Goal: Information Seeking & Learning: Check status

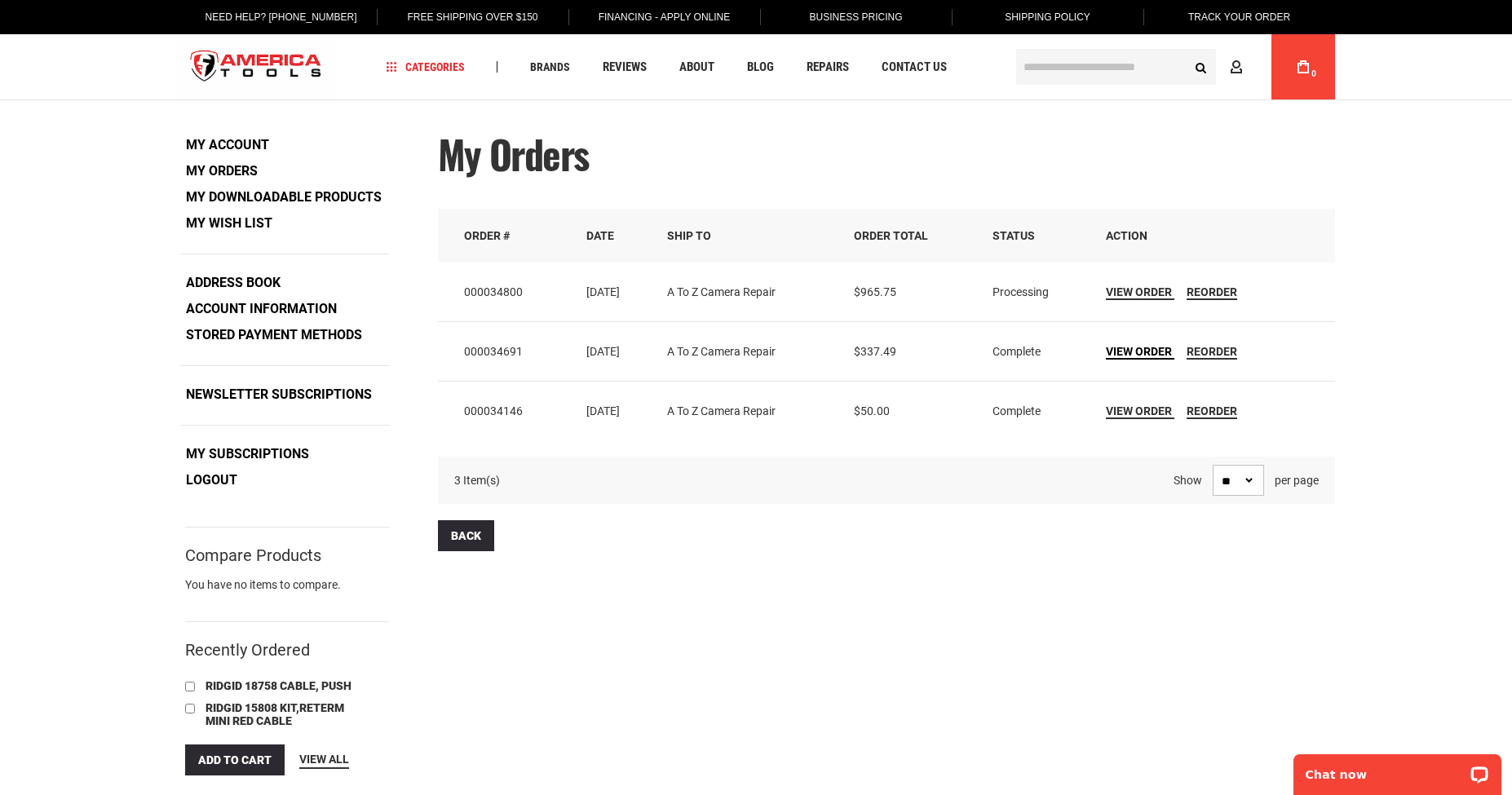
click at [1144, 349] on span "View Order" at bounding box center [1138, 351] width 66 height 13
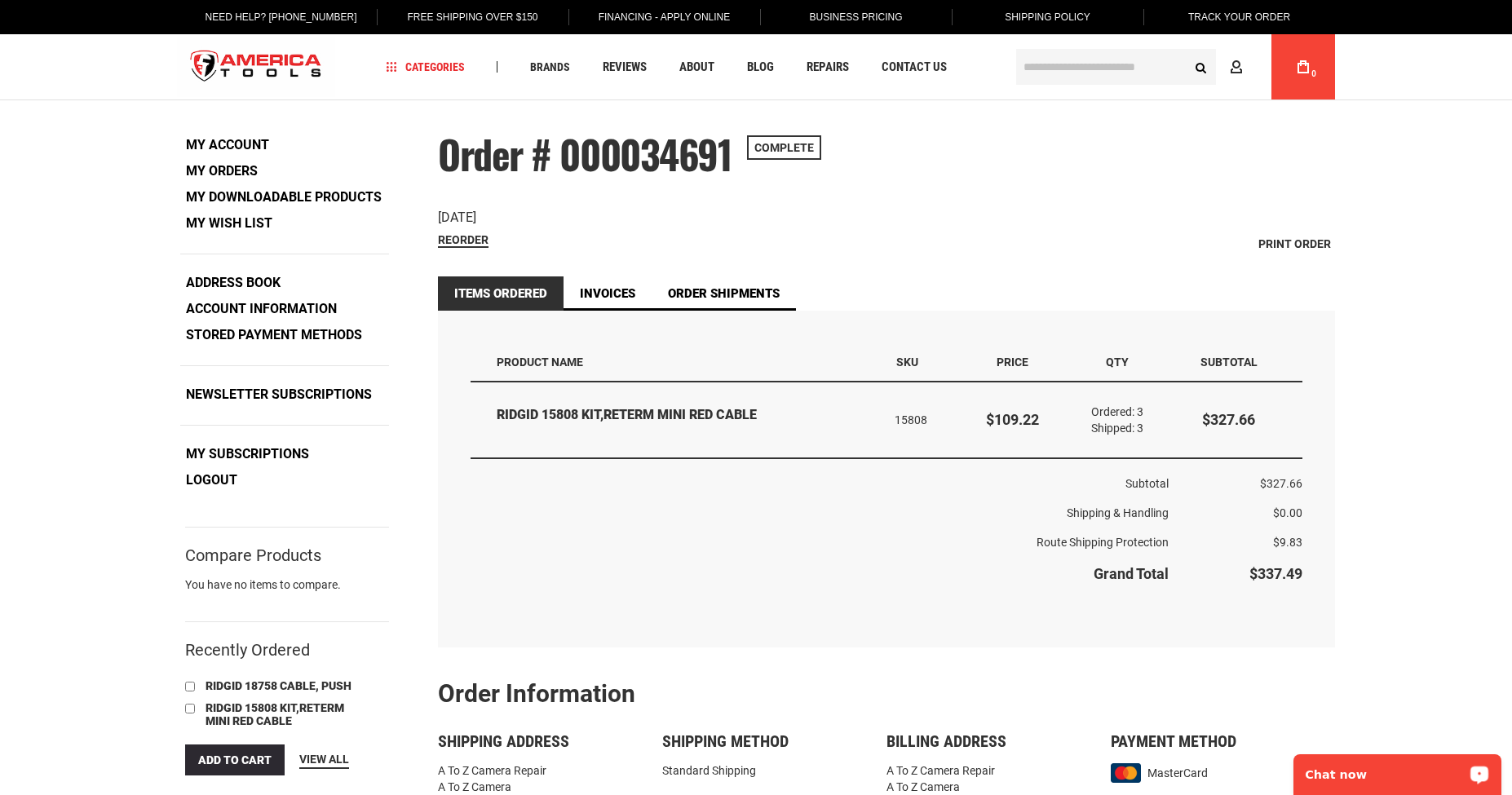
click at [1370, 771] on p "Chat now" at bounding box center [1386, 775] width 162 height 13
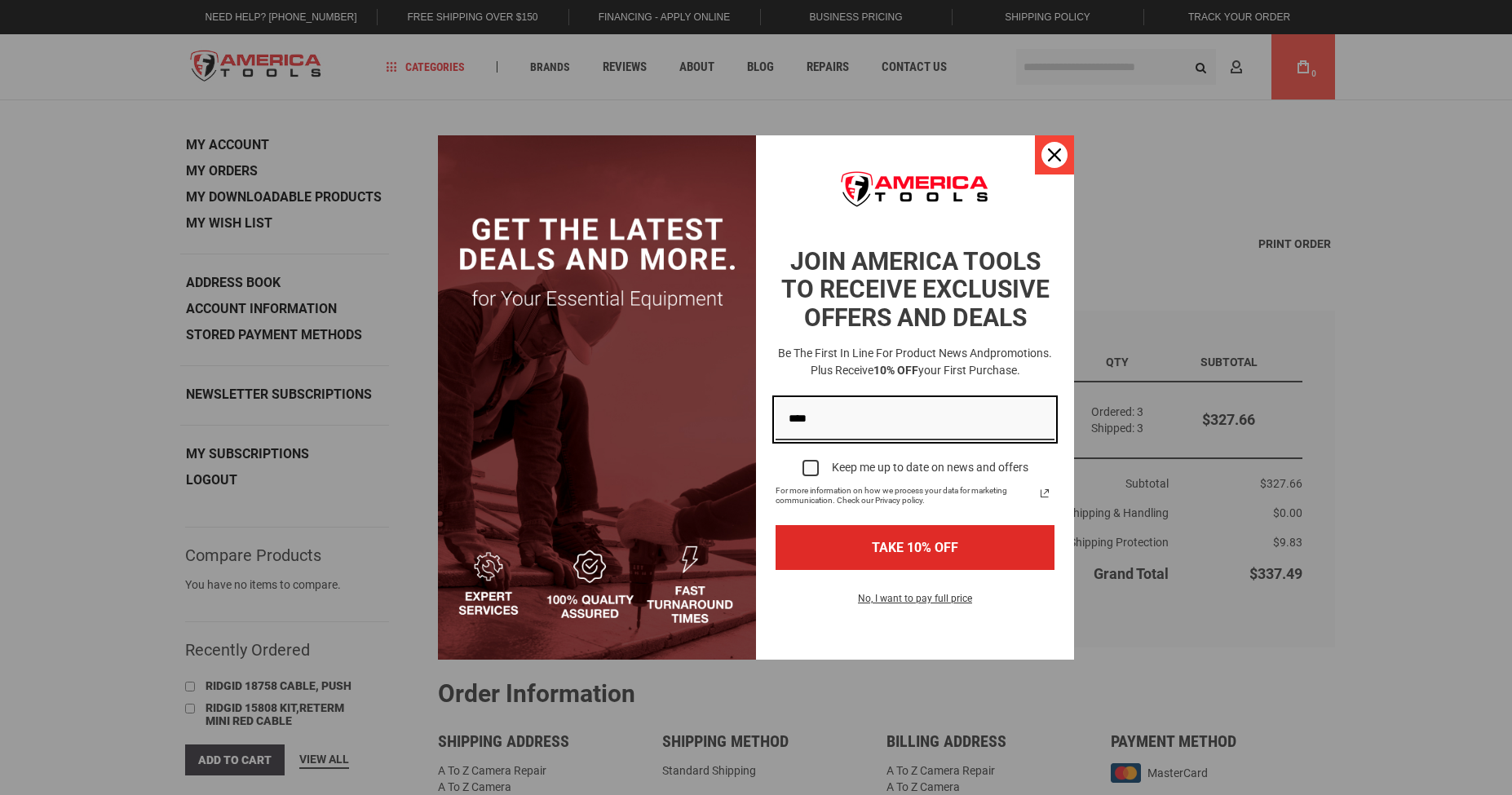
type input "****"
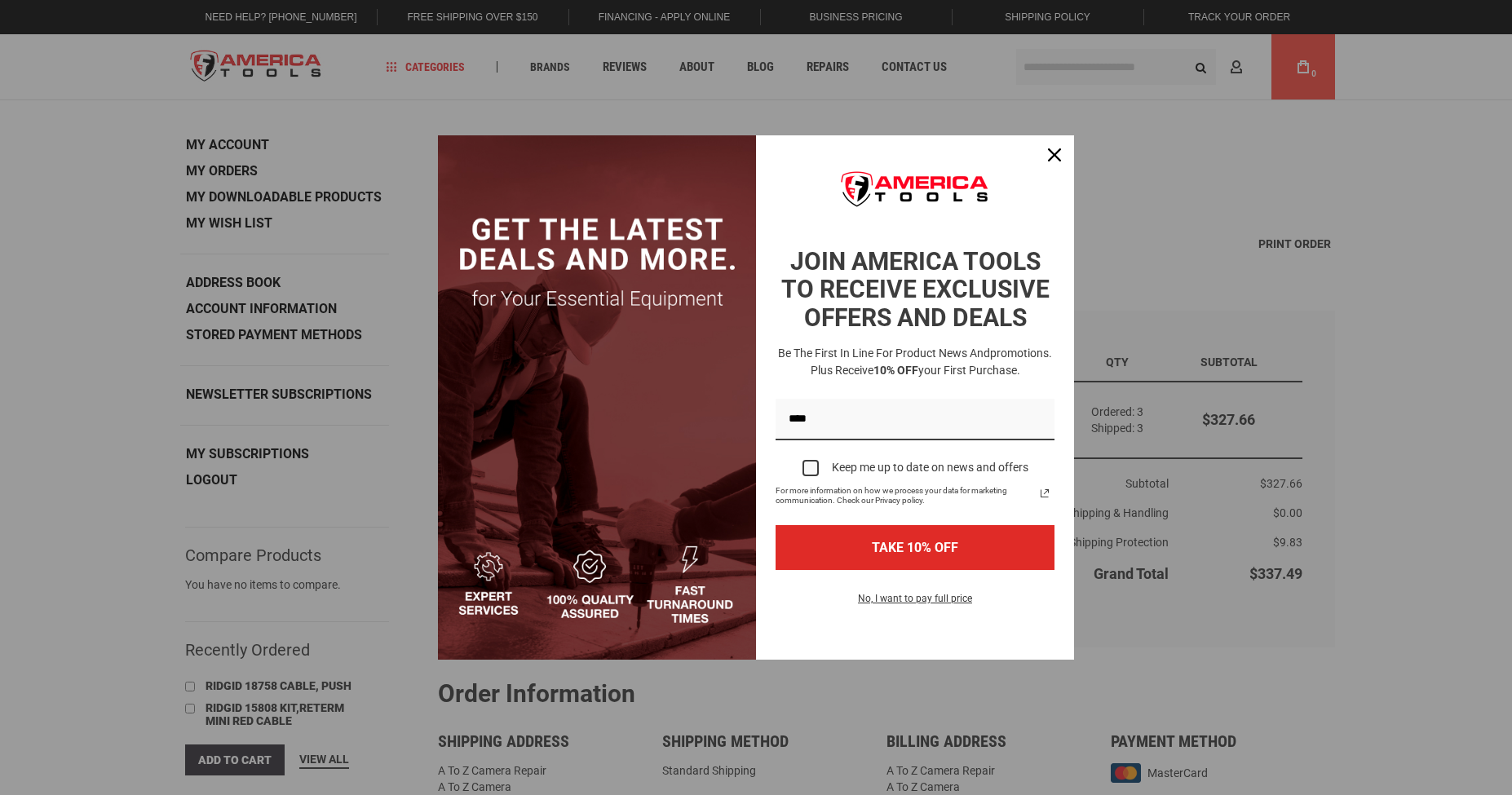
click at [1049, 155] on icon "close icon" at bounding box center [1054, 155] width 13 height 13
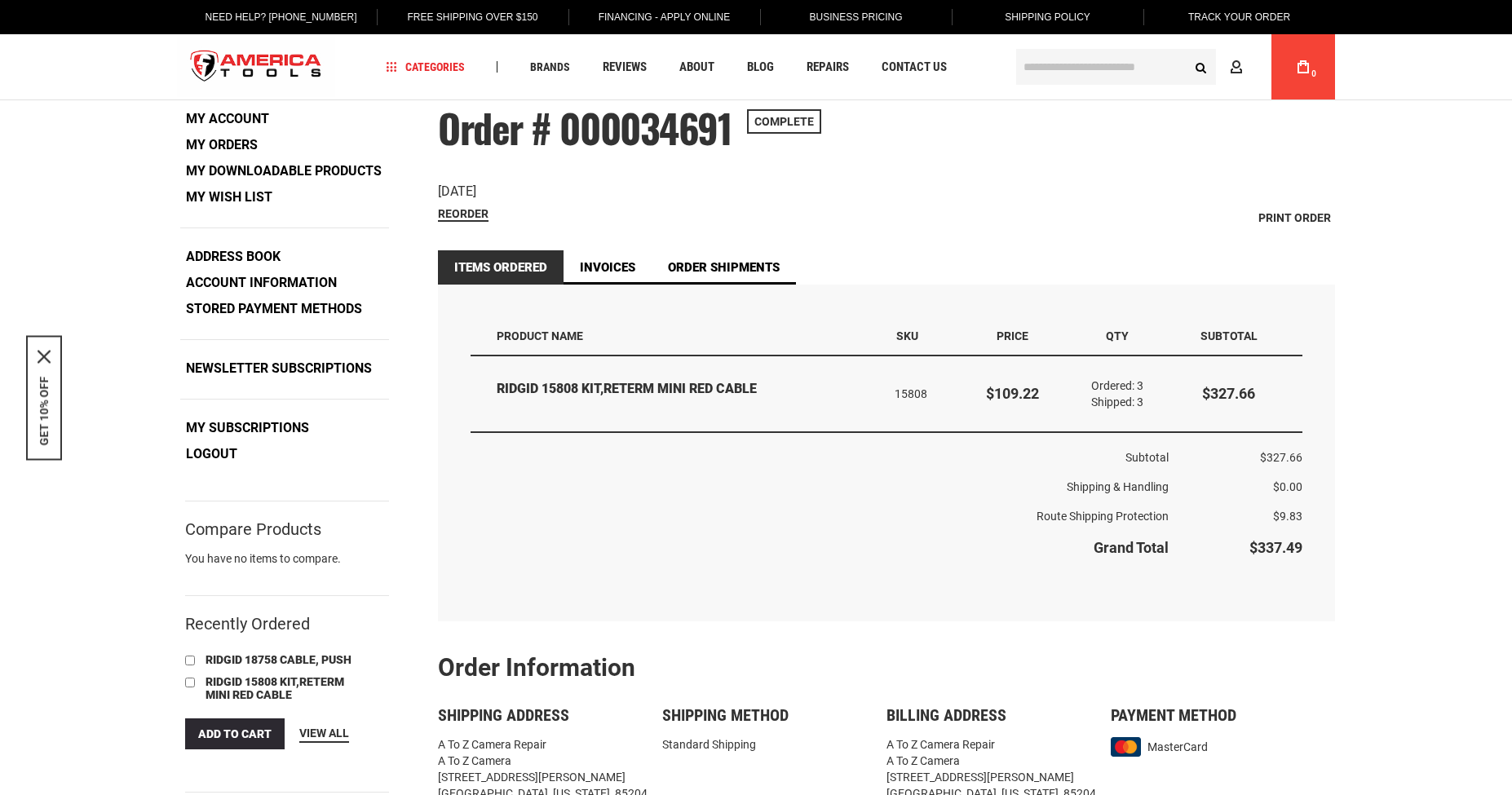
scroll to position [24, 0]
click at [235, 142] on strong "My Orders" at bounding box center [221, 143] width 72 height 16
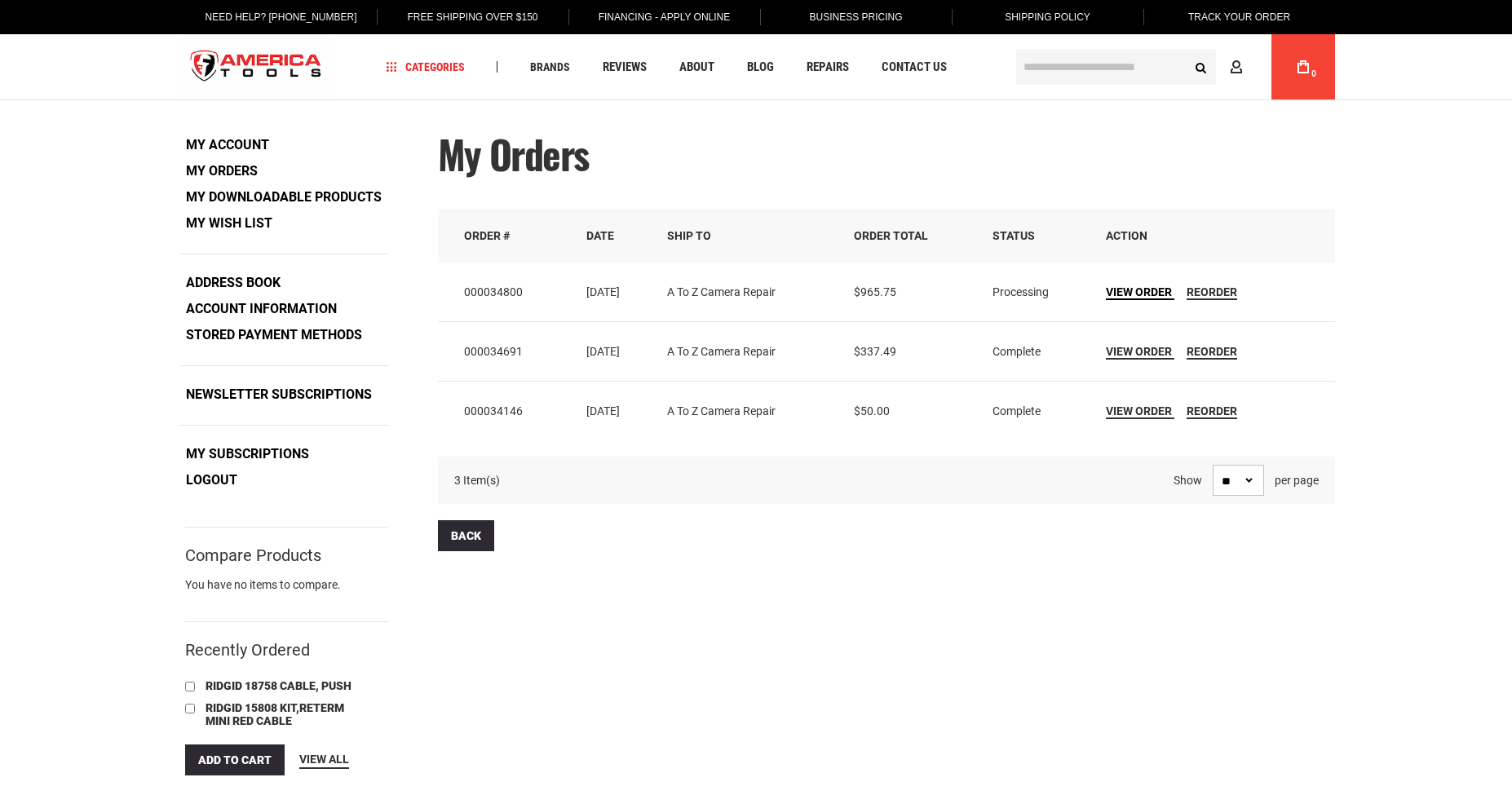
click at [1144, 288] on span "View Order" at bounding box center [1138, 292] width 66 height 13
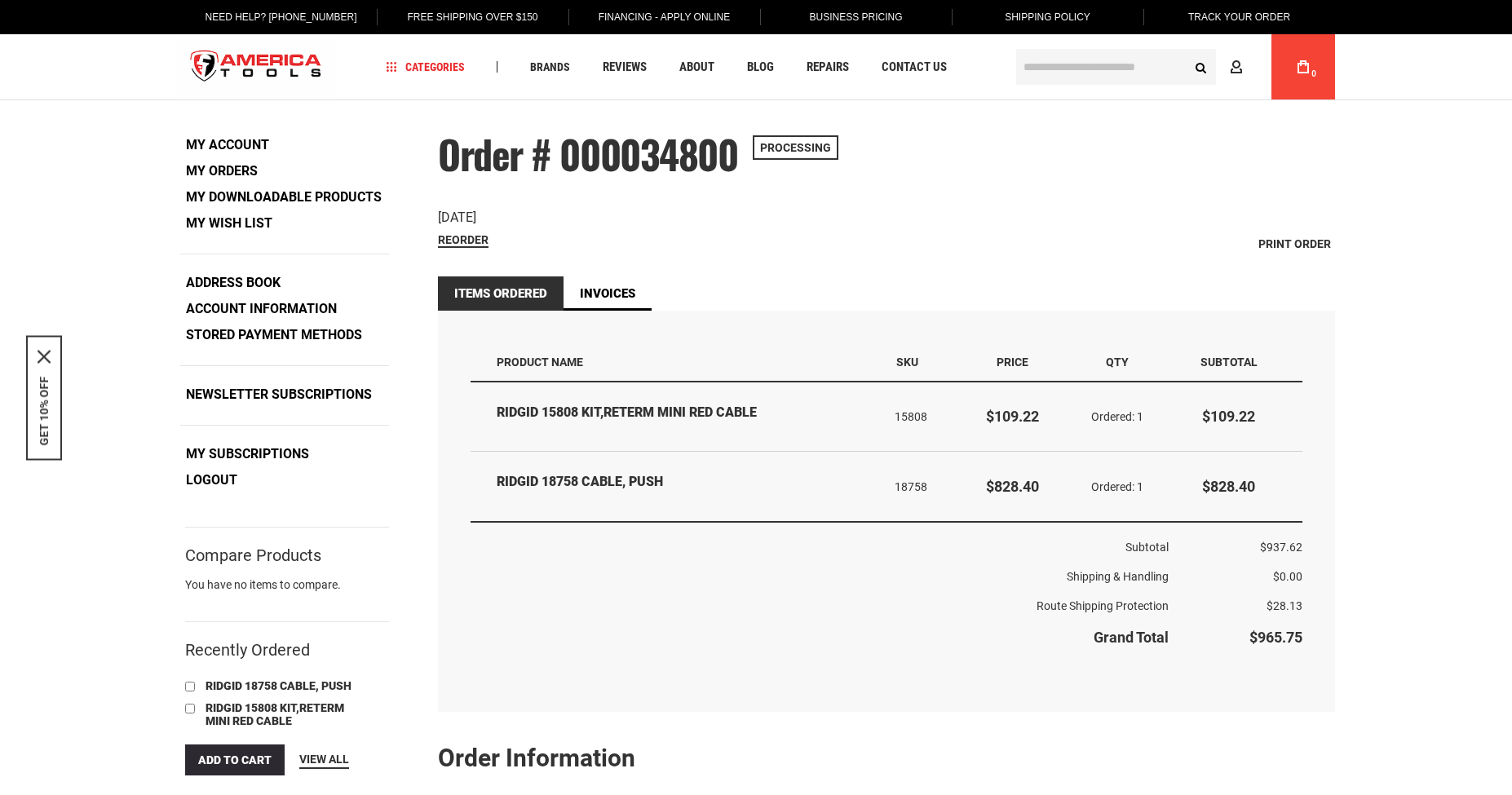
click at [259, 171] on link "My Orders" at bounding box center [221, 171] width 83 height 24
click at [254, 171] on strong "My Orders" at bounding box center [221, 170] width 72 height 16
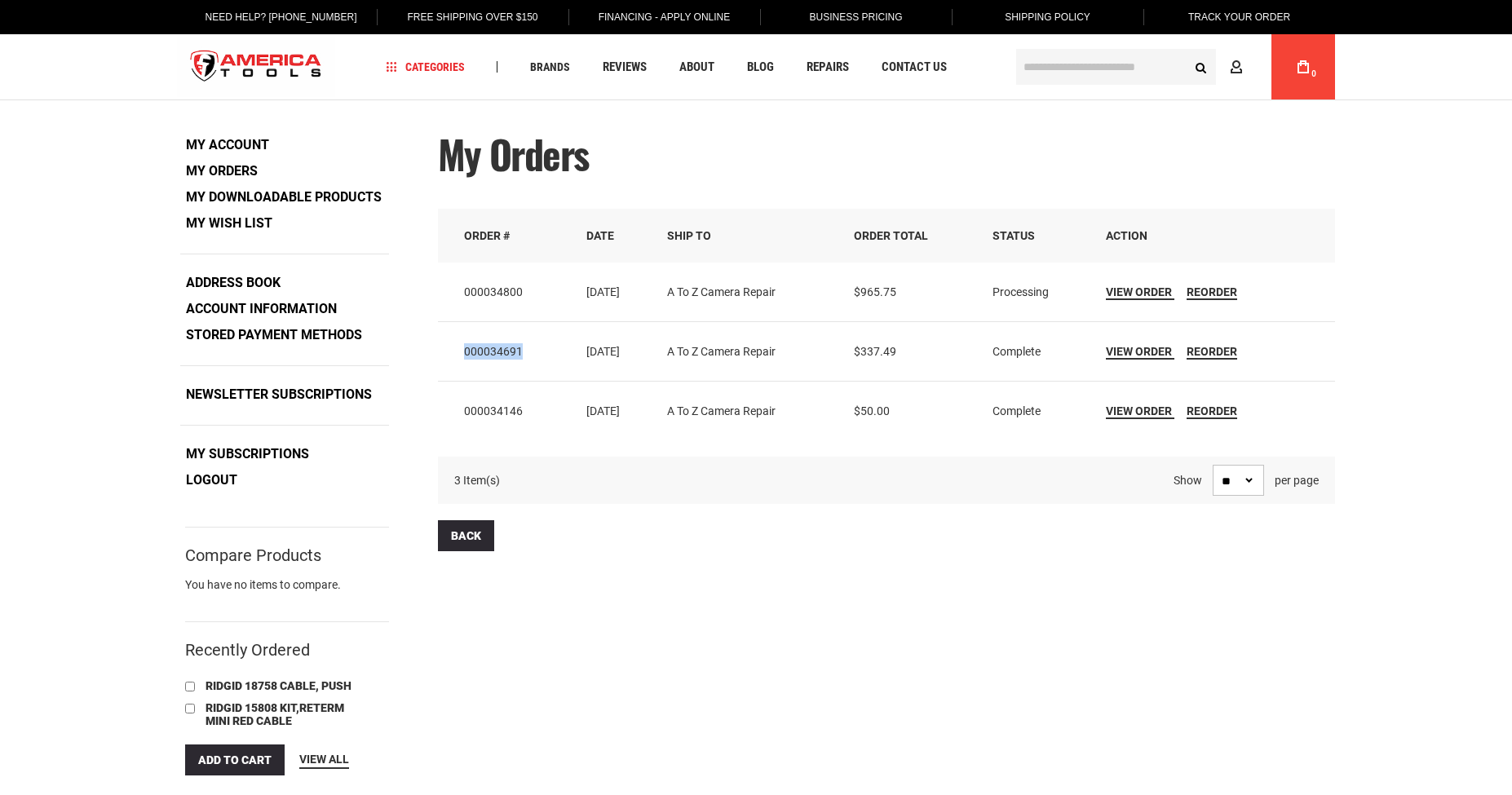
drag, startPoint x: 526, startPoint y: 348, endPoint x: 450, endPoint y: 349, distance: 76.0
click at [450, 349] on td "000034691" at bounding box center [506, 351] width 137 height 60
copy td "000034691"
click at [497, 289] on td "000034800" at bounding box center [506, 292] width 137 height 60
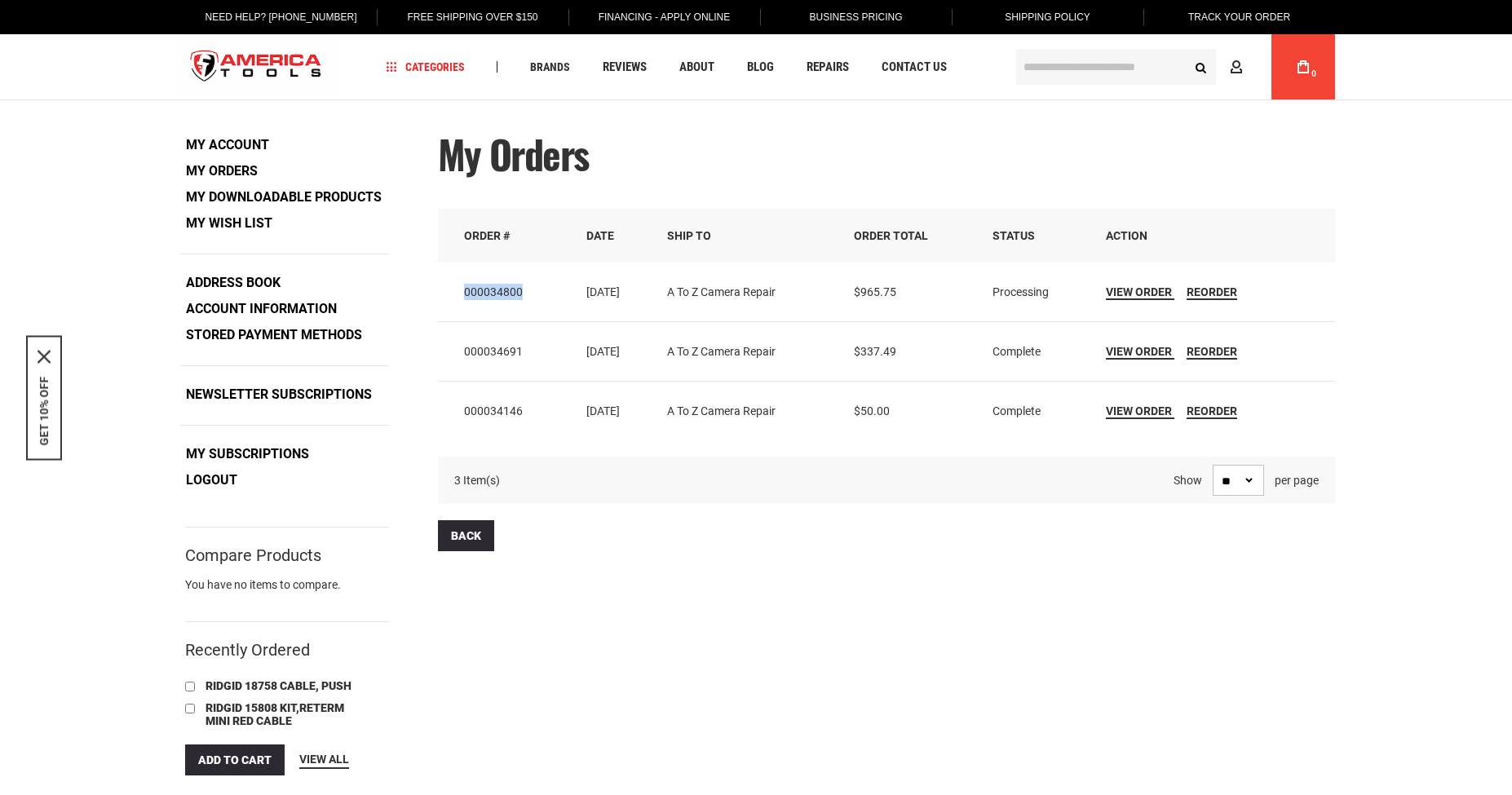
copy td "000034800"
